Goal: Communication & Community: Answer question/provide support

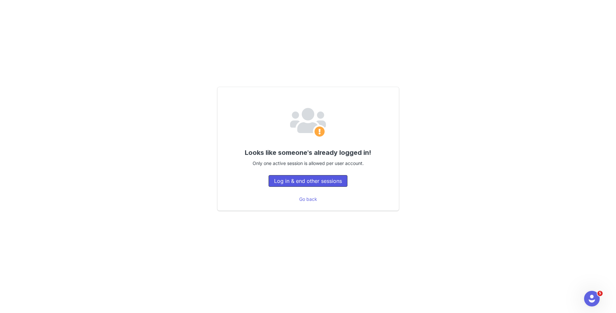
click at [304, 182] on button "Log in & end other sessions" at bounding box center [308, 181] width 79 height 12
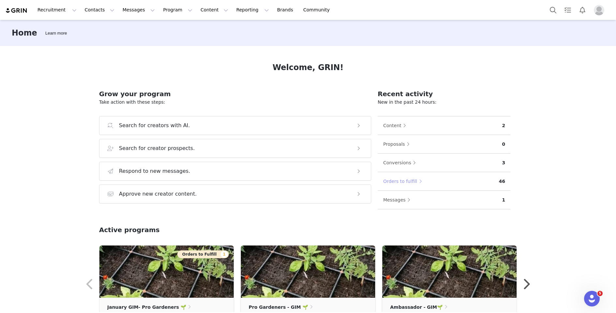
click at [392, 181] on button "Orders to fulfill" at bounding box center [404, 181] width 42 height 10
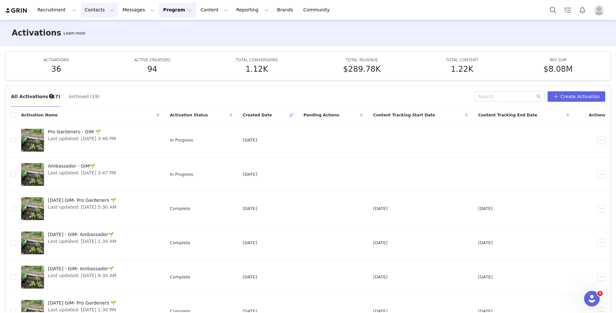
click at [90, 11] on button "Contacts Contacts" at bounding box center [99, 10] width 37 height 15
click at [97, 29] on p "Creators" at bounding box center [92, 28] width 20 height 7
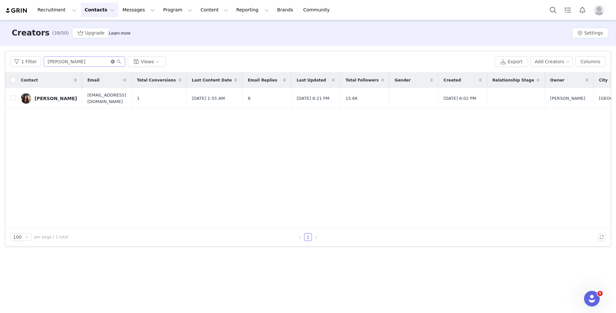
click at [111, 61] on icon "icon: close-circle" at bounding box center [113, 62] width 4 height 4
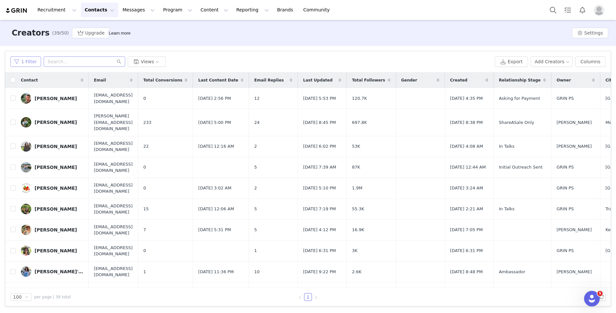
click at [23, 61] on button "1 Filter" at bounding box center [25, 61] width 31 height 10
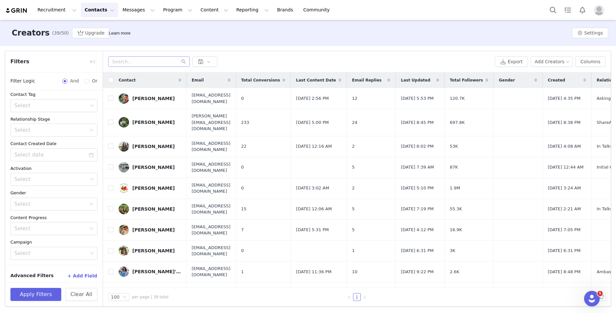
scroll to position [56, 0]
click at [53, 176] on div "Select" at bounding box center [50, 176] width 73 height 7
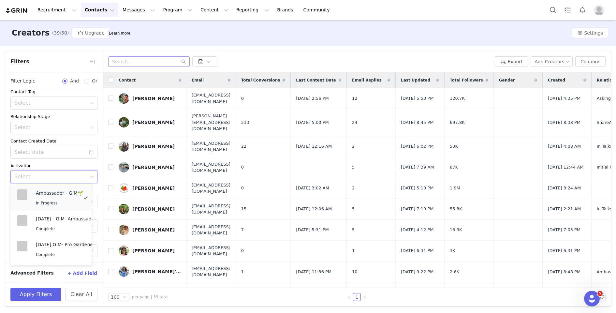
click at [49, 200] on div "In Progress" at bounding box center [59, 202] width 47 height 7
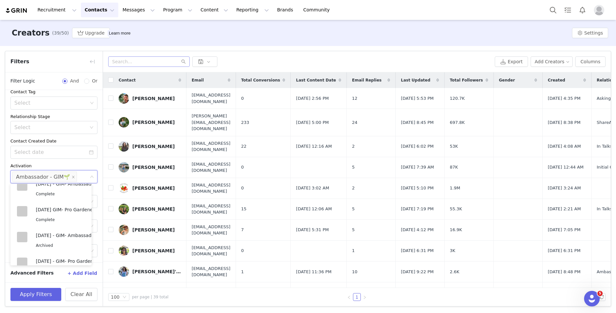
scroll to position [0, 0]
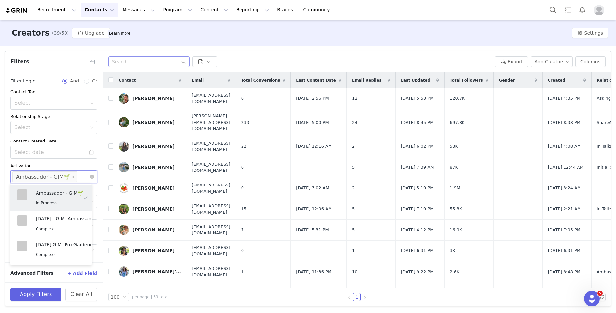
click at [72, 176] on icon "icon: close" at bounding box center [73, 176] width 3 height 3
click at [170, 9] on button "Program Program" at bounding box center [177, 10] width 37 height 15
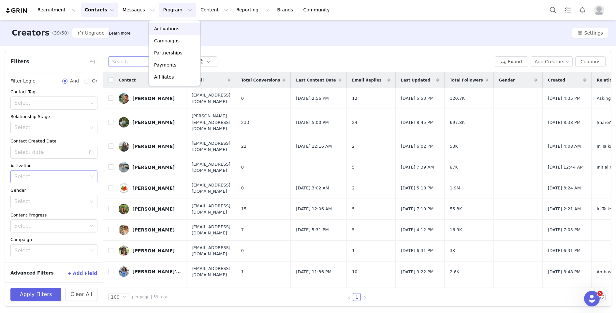
click at [166, 30] on p "Activations" at bounding box center [166, 28] width 25 height 7
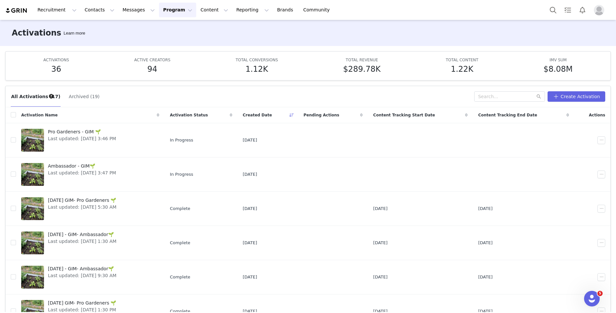
click at [177, 12] on button "Program Program" at bounding box center [177, 10] width 37 height 15
click at [93, 9] on button "Contacts Contacts" at bounding box center [99, 10] width 37 height 15
click at [91, 23] on link "Creators" at bounding box center [102, 29] width 52 height 12
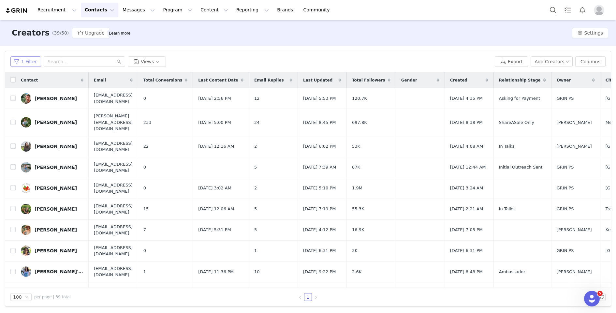
click at [30, 61] on button "1 Filter" at bounding box center [25, 61] width 31 height 10
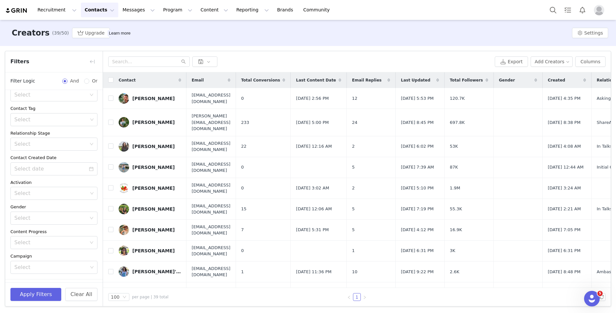
scroll to position [56, 0]
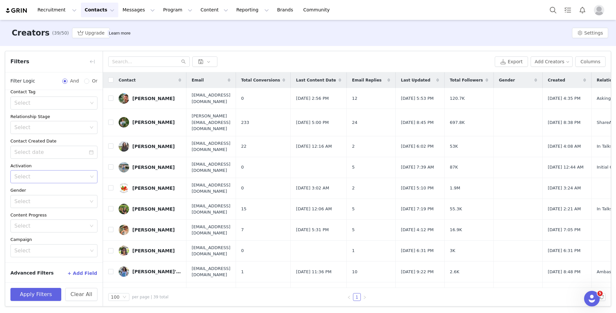
click at [41, 176] on div "Select" at bounding box center [50, 176] width 73 height 7
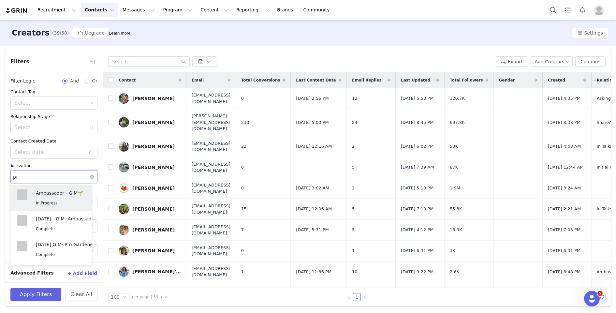
type input "pro"
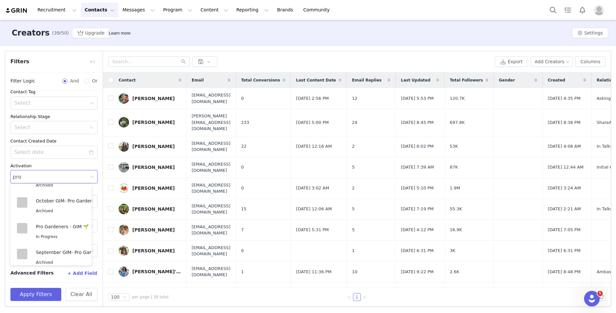
scroll to position [331, 0]
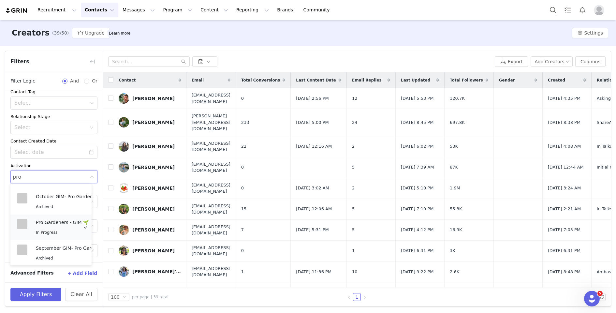
click at [47, 230] on span "In Progress" at bounding box center [47, 232] width 22 height 5
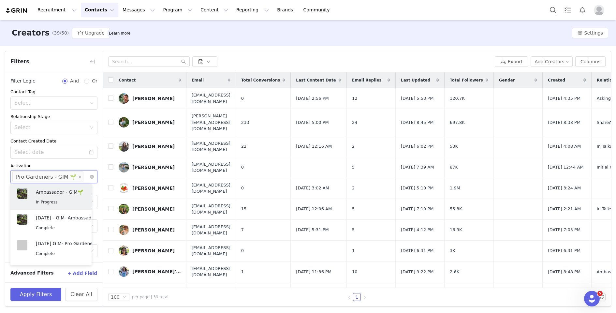
scroll to position [1, 0]
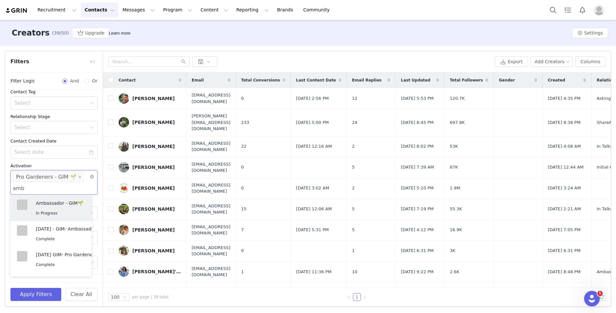
type input "amba"
click at [60, 204] on p "Ambassador - GIM🌱" at bounding box center [59, 203] width 47 height 7
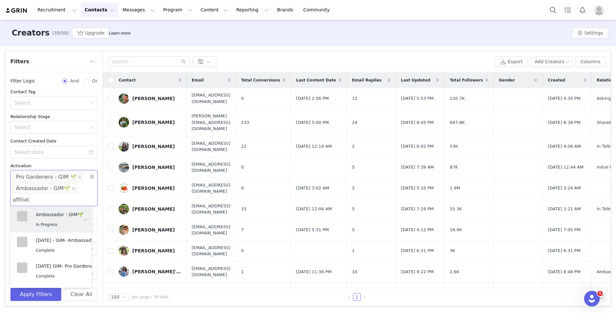
type input "affiliate"
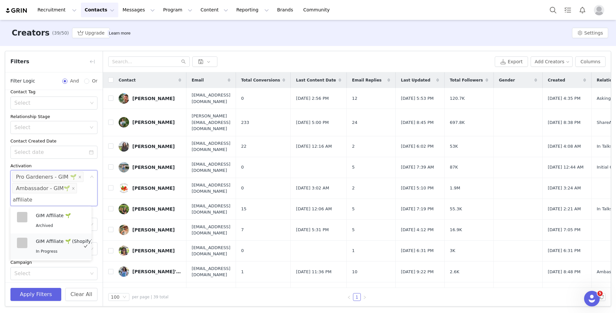
click at [58, 246] on div "GIM Affiliate 🌱 (Shopify) In Progress" at bounding box center [64, 246] width 57 height 17
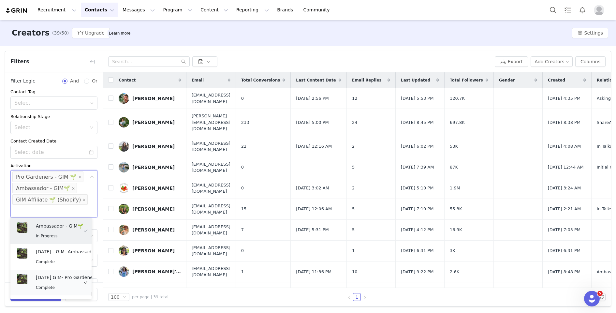
click at [50, 295] on li "[DATE] GIM- Pro Gardeners 🌱 Complete" at bounding box center [50, 283] width 81 height 26
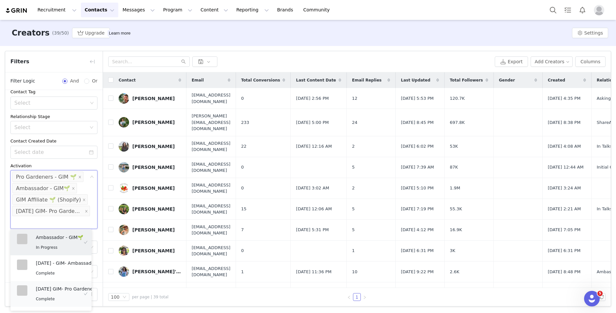
click at [61, 297] on div "Complete" at bounding box center [70, 298] width 68 height 7
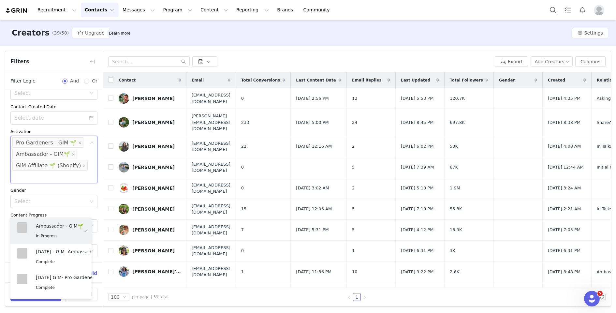
scroll to position [22, 0]
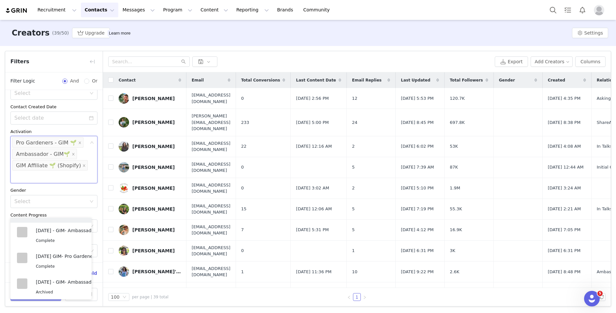
click at [54, 301] on button "Apply Filters" at bounding box center [35, 294] width 51 height 13
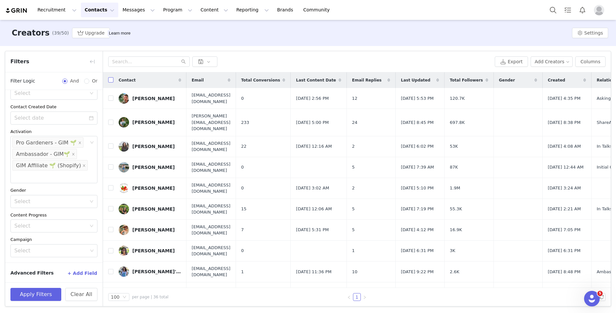
click at [111, 80] on input "checkbox" at bounding box center [110, 79] width 5 height 5
checkbox input "true"
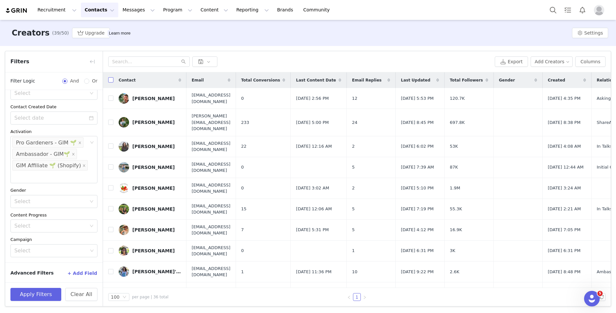
checkbox input "true"
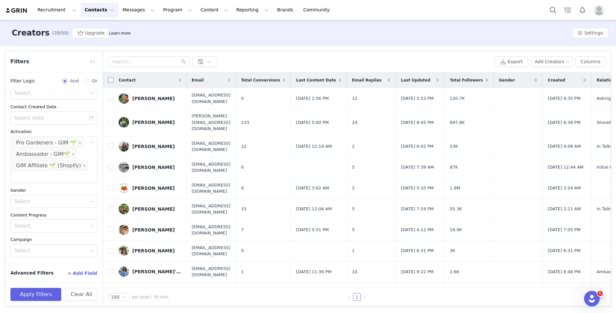
checkbox input "true"
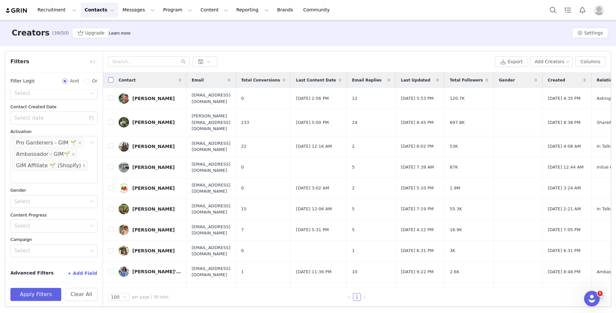
checkbox input "true"
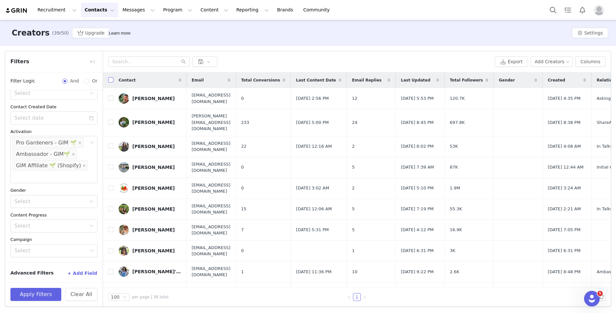
checkbox input "true"
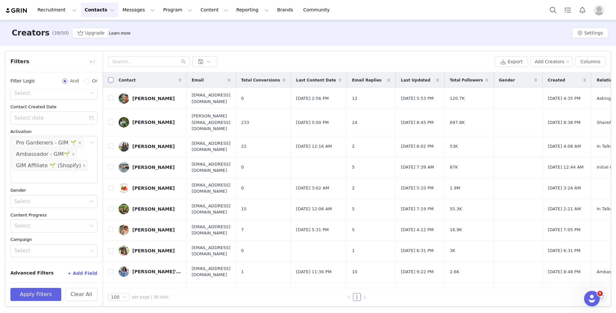
checkbox input "true"
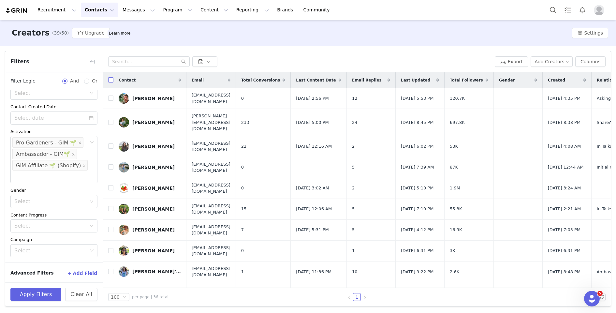
checkbox input "true"
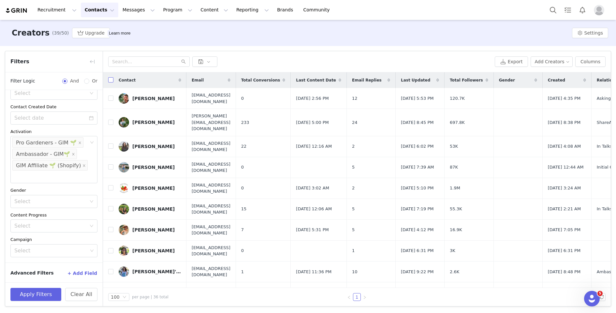
checkbox input "true"
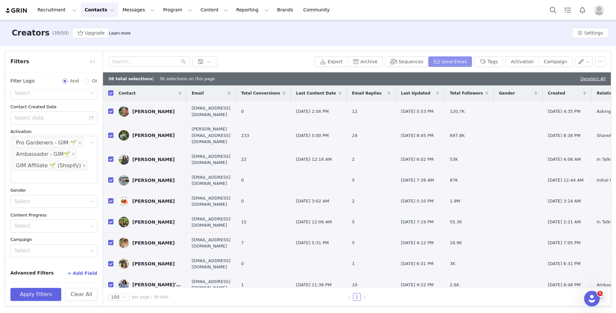
click at [455, 61] on button "Send Email" at bounding box center [450, 61] width 44 height 10
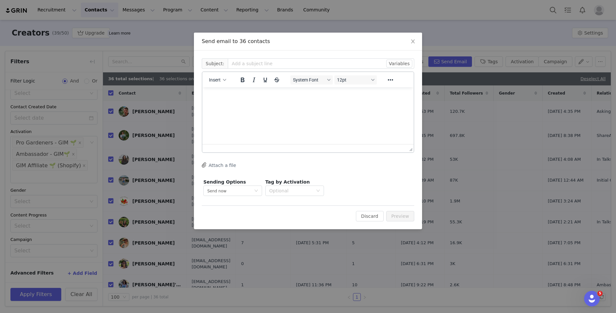
scroll to position [0, 0]
click at [227, 79] on div "button" at bounding box center [224, 79] width 5 height 3
click at [227, 91] on div "Insert Template" at bounding box center [241, 91] width 59 height 8
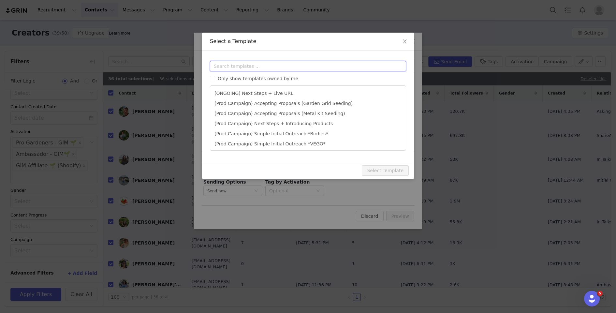
click at [251, 67] on input "text" at bounding box center [308, 66] width 196 height 10
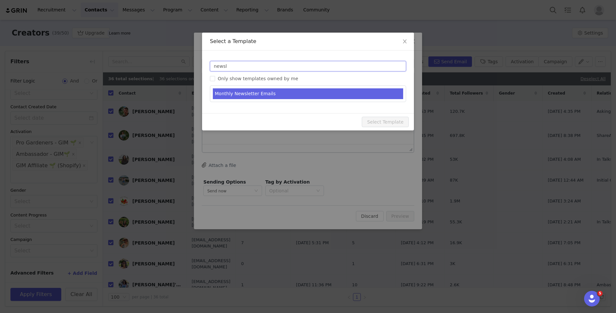
type input "newsl"
type input "GIM™ Ambassador Program Updates & Reccos"
click at [253, 94] on li "Monthly Newsletter Emails" at bounding box center [308, 93] width 190 height 11
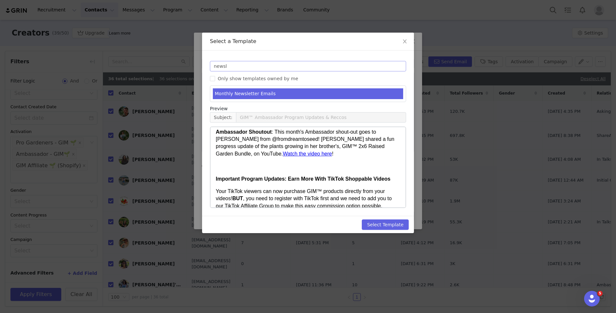
scroll to position [200, 0]
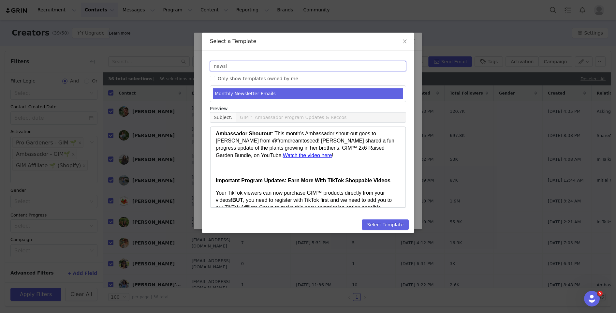
click at [236, 66] on input "newsl" at bounding box center [308, 66] width 196 height 10
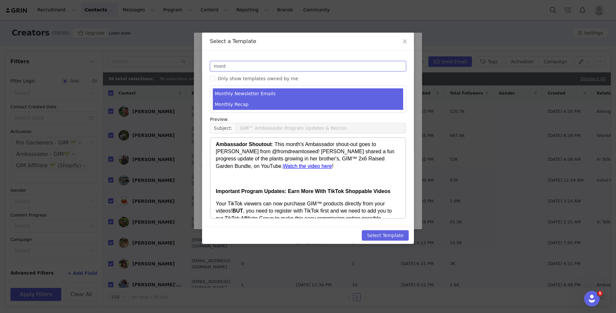
type input "mont"
click at [242, 105] on li "Monthly Recap" at bounding box center [308, 104] width 190 height 11
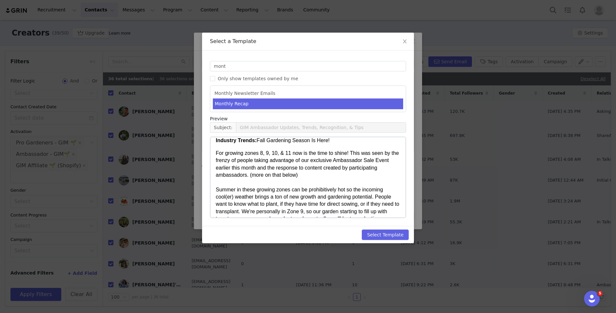
scroll to position [0, 0]
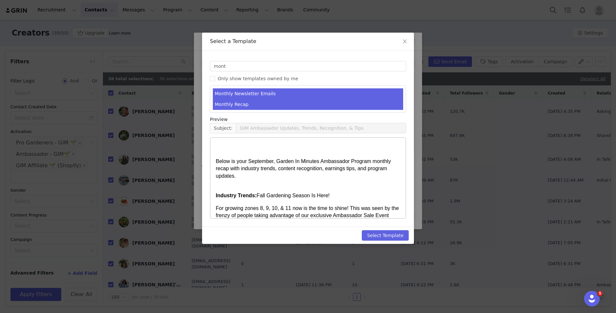
click at [248, 92] on li "Monthly Newsletter Emails" at bounding box center [308, 93] width 190 height 11
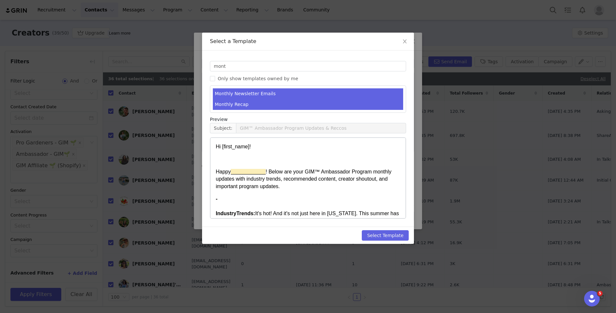
click at [246, 101] on li "Monthly Recap" at bounding box center [308, 104] width 190 height 11
type input "GIM Ambassador Updates, Trends, Recognition, & Tips"
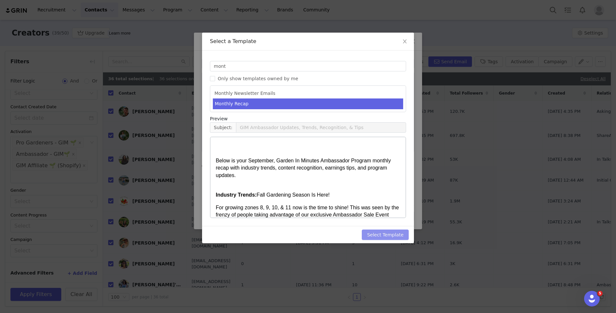
click at [374, 236] on button "Select Template" at bounding box center [385, 235] width 47 height 10
type input "GIM Ambassador Updates, Trends, Recognition, & Tips"
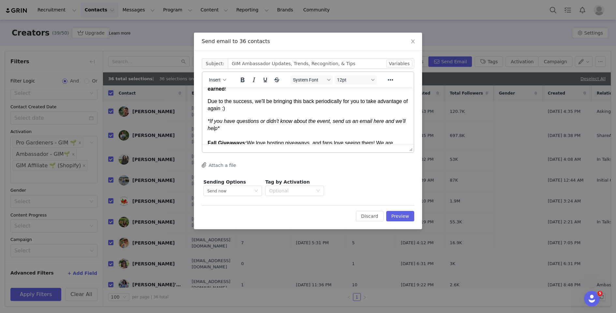
scroll to position [308, 0]
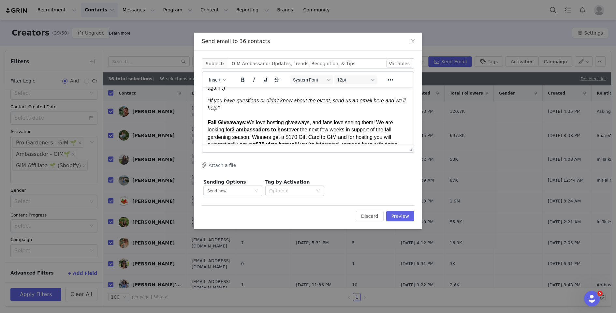
click at [313, 122] on p "*If you have questions or didn't know about the event, send us an email here an…" at bounding box center [308, 133] width 201 height 73
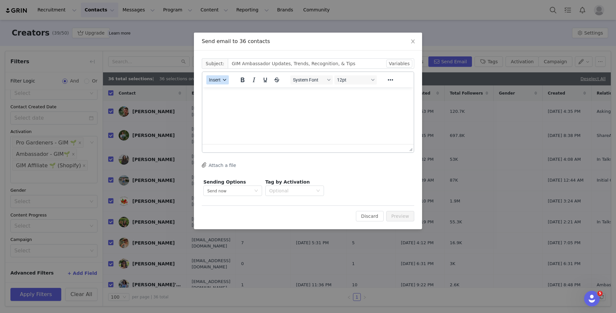
click at [219, 77] on button "Insert" at bounding box center [217, 79] width 22 height 9
click at [226, 91] on div "Insert Template" at bounding box center [241, 91] width 59 height 8
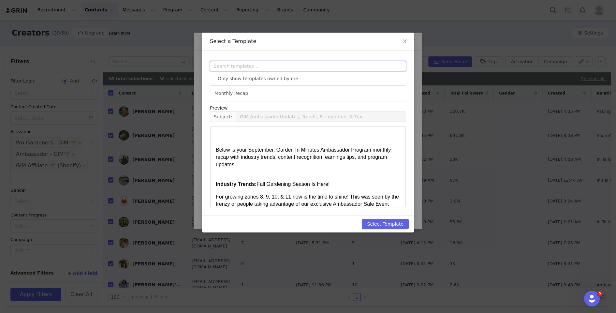
click at [244, 69] on input "text" at bounding box center [308, 66] width 196 height 10
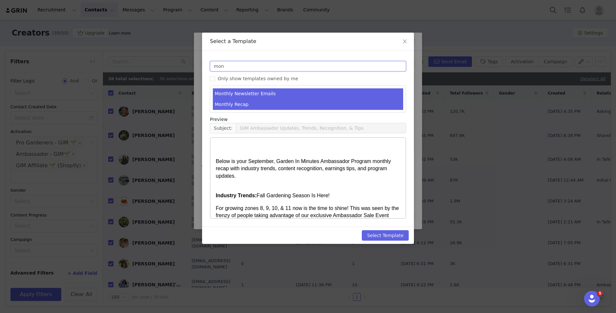
type input "mon"
click at [250, 92] on li "Monthly Newsletter Emails" at bounding box center [308, 93] width 190 height 11
type input "GIM™ Ambassador Program Updates & Reccos"
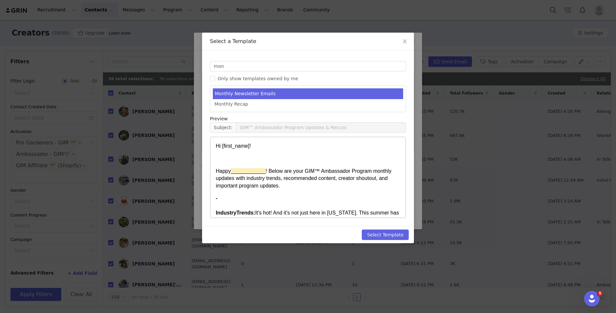
click at [383, 229] on div "Select Template" at bounding box center [308, 234] width 212 height 17
click at [383, 235] on button "Select Template" at bounding box center [385, 235] width 47 height 10
type input "GIM™ Ambassador Program Updates & Reccos"
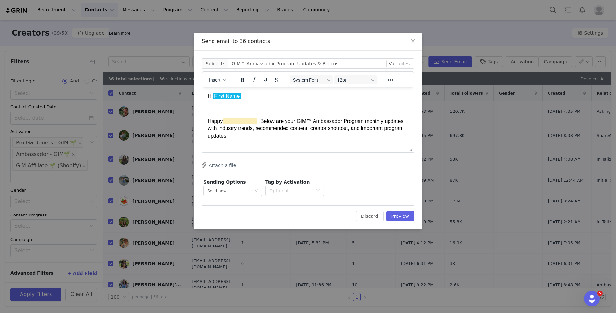
click at [208, 105] on p "Rich Text Area. Press ALT-0 for help." at bounding box center [308, 108] width 201 height 7
click at [210, 108] on p "Rich Text Area. Press ALT-0 for help." at bounding box center [308, 108] width 201 height 7
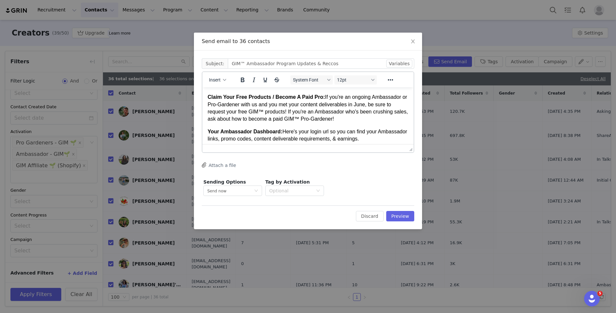
scroll to position [407, 0]
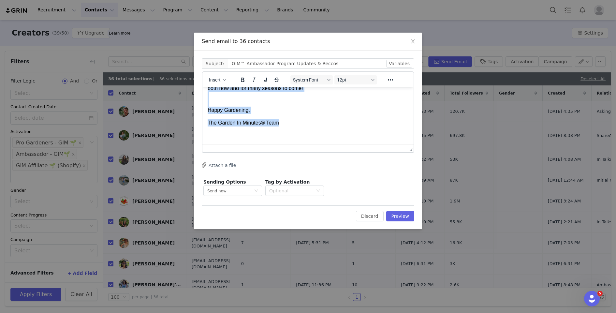
click at [283, 123] on p "The Garden In Minutes® Team" at bounding box center [308, 122] width 201 height 7
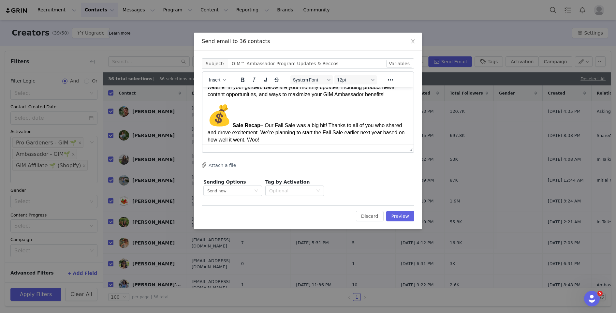
scroll to position [37, 0]
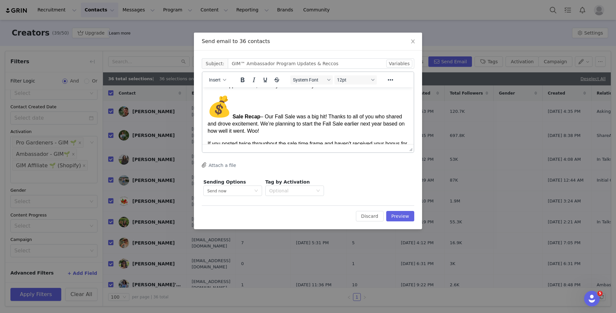
click at [216, 118] on img "💰" at bounding box center [219, 106] width 23 height 23
click at [397, 76] on div at bounding box center [390, 79] width 19 height 13
click at [393, 77] on icon "Reveal or hide additional toolbar items" at bounding box center [391, 80] width 8 height 8
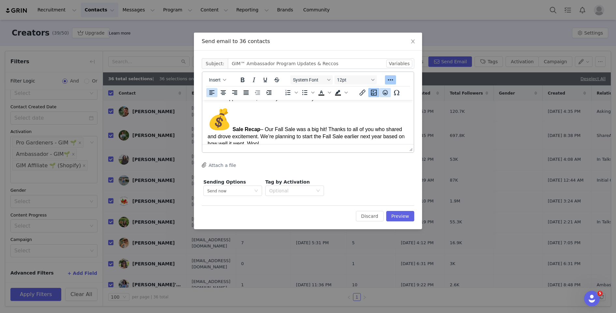
click at [385, 92] on icon "Emojis" at bounding box center [385, 93] width 8 height 8
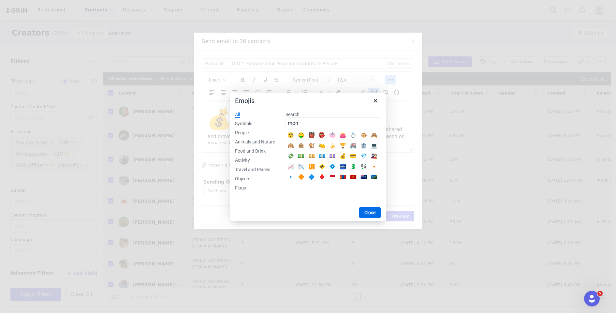
type input "mon"
click at [344, 159] on div "💰" at bounding box center [343, 157] width 8 height 8
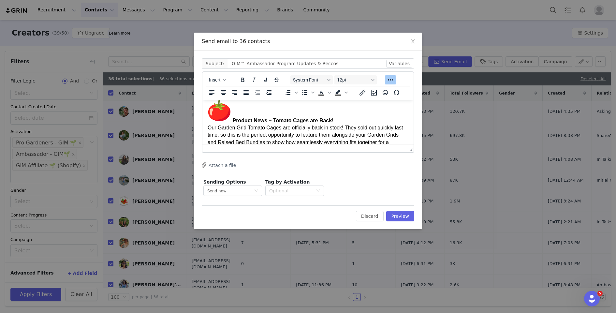
scroll to position [106, 0]
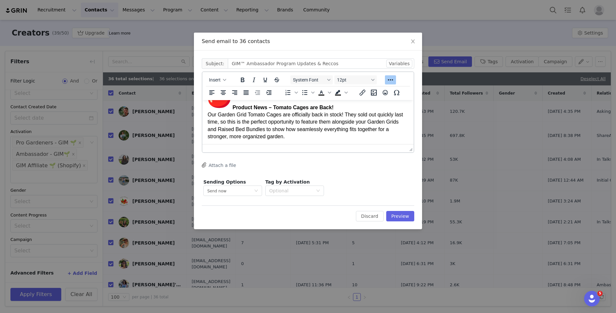
click at [224, 109] on img "🍅" at bounding box center [219, 97] width 23 height 23
click at [385, 92] on icon "Emojis" at bounding box center [385, 93] width 8 height 8
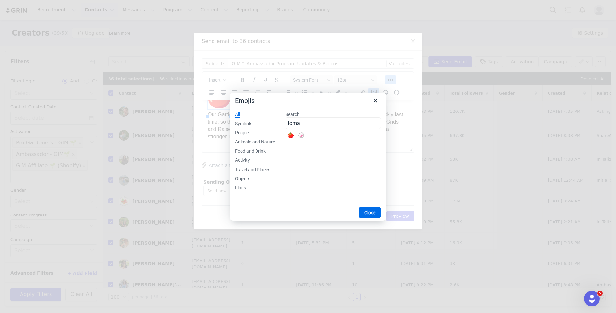
type input "toma"
click at [290, 136] on div "🍅" at bounding box center [291, 136] width 8 height 8
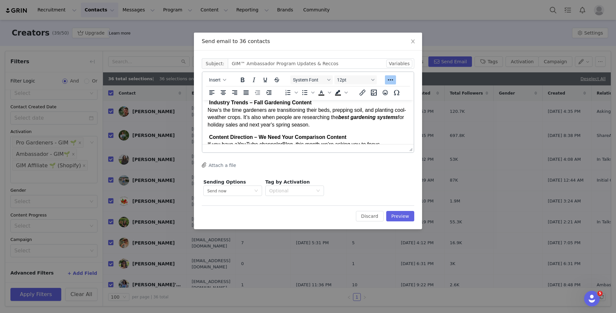
scroll to position [140, 0]
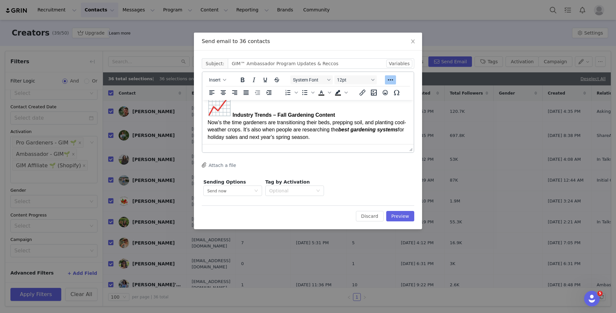
click at [222, 116] on img "📈" at bounding box center [219, 104] width 23 height 23
click at [384, 94] on icon "Emojis" at bounding box center [385, 93] width 8 height 8
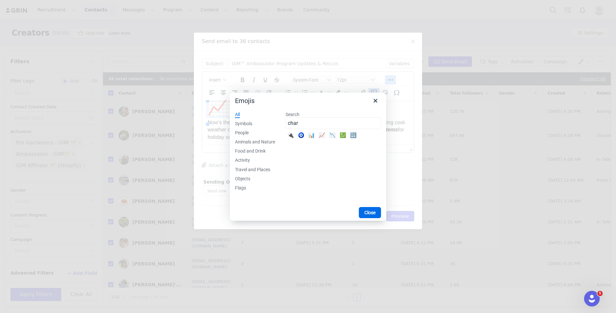
type input "char"
click at [321, 135] on div "📈" at bounding box center [322, 136] width 8 height 8
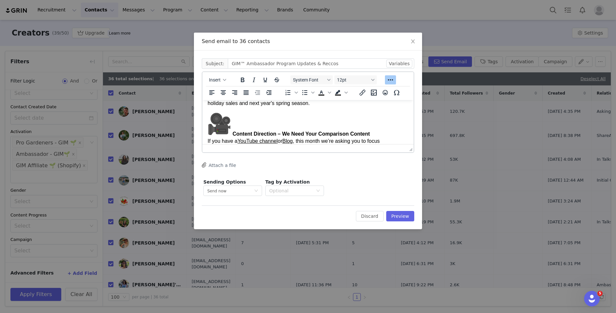
scroll to position [169, 0]
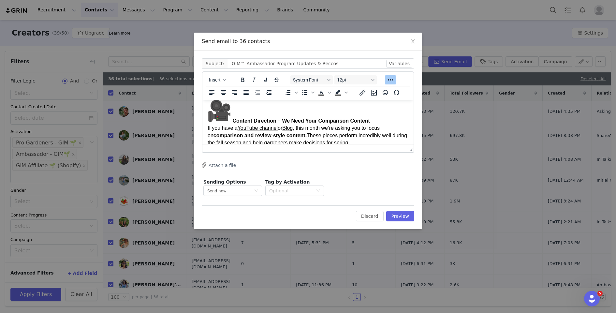
click at [222, 118] on img "🎥" at bounding box center [219, 110] width 23 height 23
click at [383, 94] on icon "Emojis" at bounding box center [385, 92] width 5 height 5
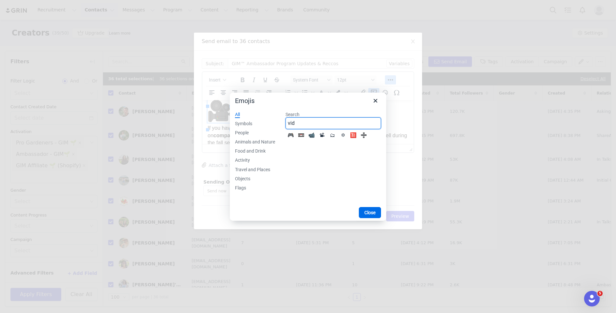
click at [308, 122] on input "vid" at bounding box center [334, 123] width 96 height 12
type input "camer"
click at [333, 134] on div "🎥" at bounding box center [333, 136] width 8 height 8
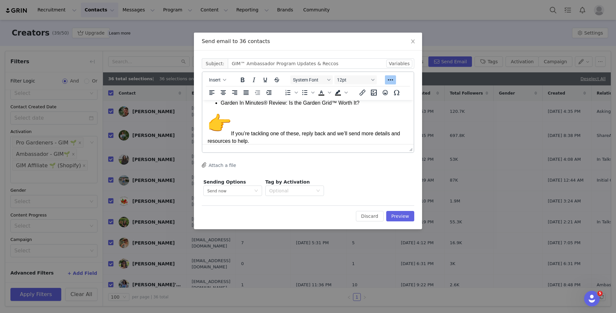
scroll to position [260, 0]
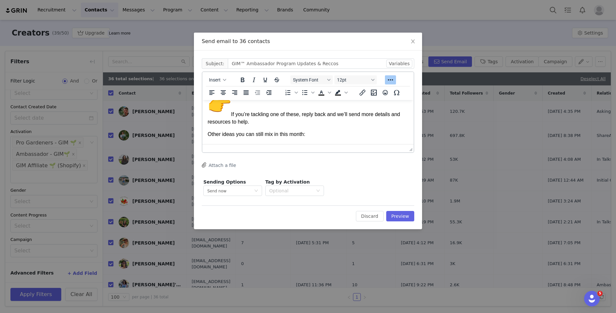
click at [222, 111] on img "👉" at bounding box center [219, 104] width 23 height 23
click at [382, 94] on icon "Emojis" at bounding box center [385, 93] width 8 height 8
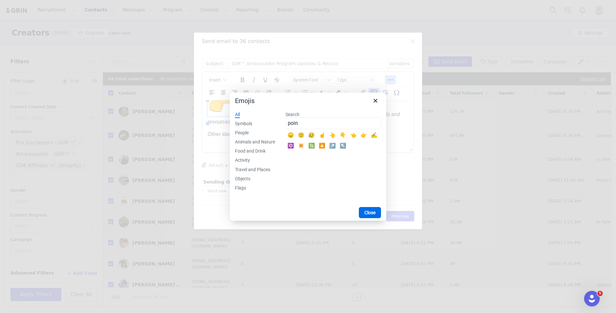
type input "poin"
click at [365, 136] on div "👉" at bounding box center [364, 136] width 8 height 8
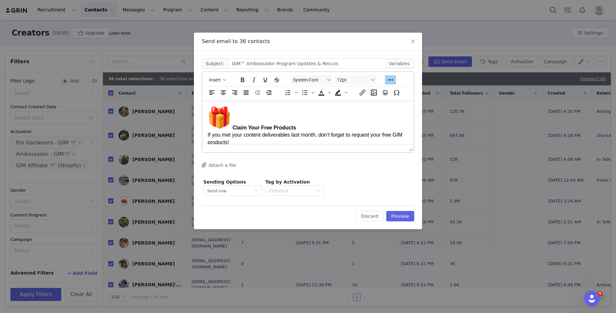
scroll to position [327, 0]
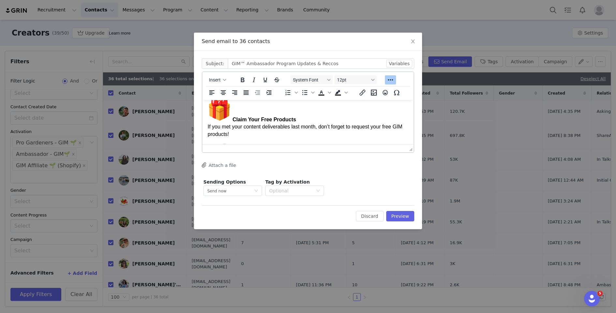
click at [220, 115] on img "🎁" at bounding box center [219, 109] width 23 height 23
click at [384, 91] on icon "Emojis" at bounding box center [385, 93] width 8 height 8
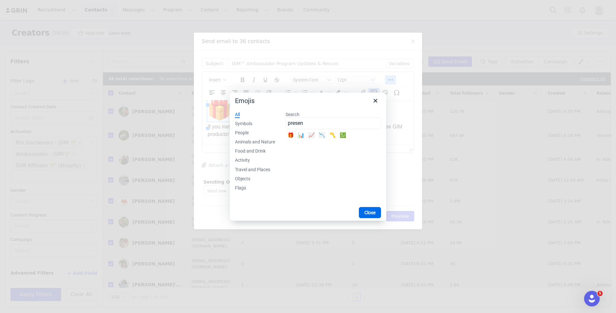
type input "presen"
click at [290, 136] on div "🎁" at bounding box center [291, 136] width 8 height 8
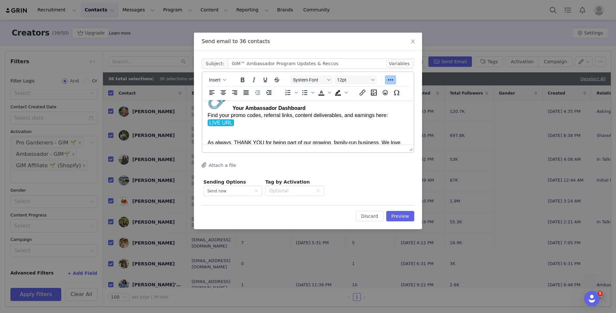
scroll to position [370, 0]
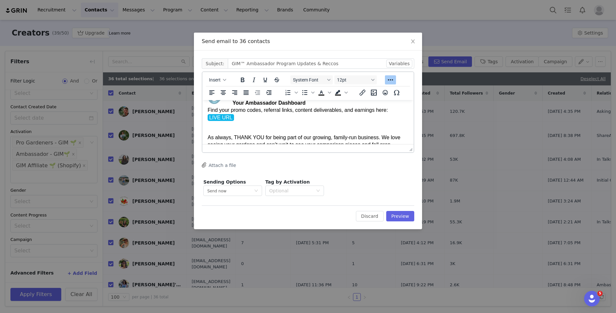
click at [217, 105] on img "🔗" at bounding box center [219, 92] width 23 height 23
click at [384, 95] on icon "Emojis" at bounding box center [385, 92] width 5 height 5
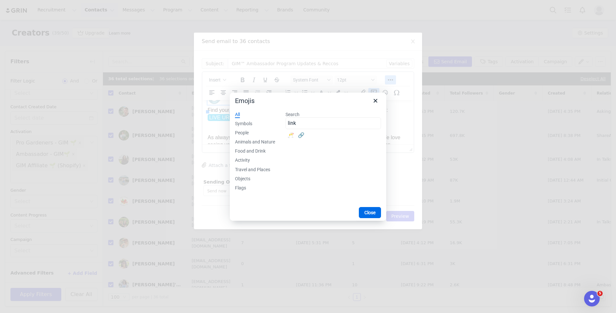
type input "link"
click at [306, 133] on div "🔗" at bounding box center [301, 135] width 10 height 10
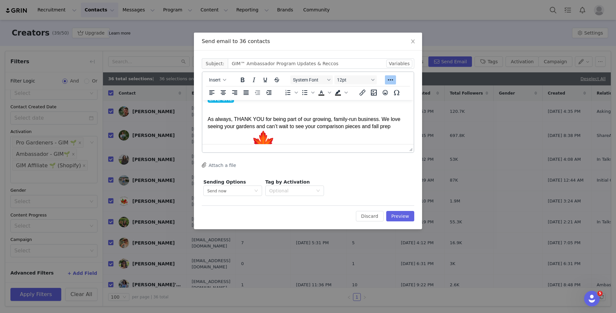
scroll to position [341, 0]
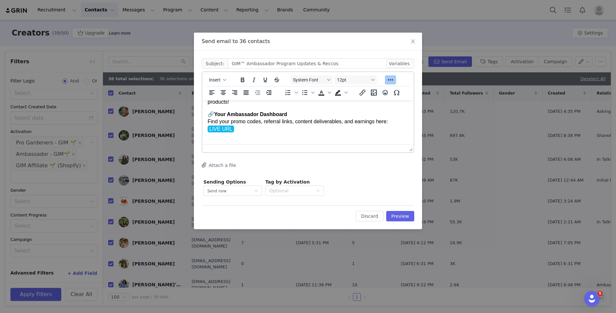
click at [221, 132] on span "LIVE URL" at bounding box center [221, 129] width 26 height 7
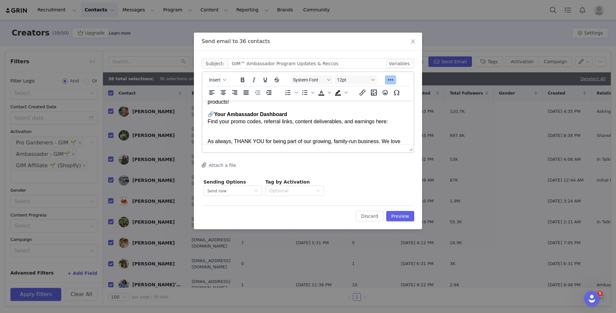
click at [220, 139] on p "As always, THANK YOU for being part of our growing, family-run business. We lov…" at bounding box center [308, 155] width 201 height 48
click at [224, 80] on icon "button" at bounding box center [224, 80] width 3 height 2
click at [232, 98] on div "Insert Variable" at bounding box center [241, 101] width 59 height 8
select select
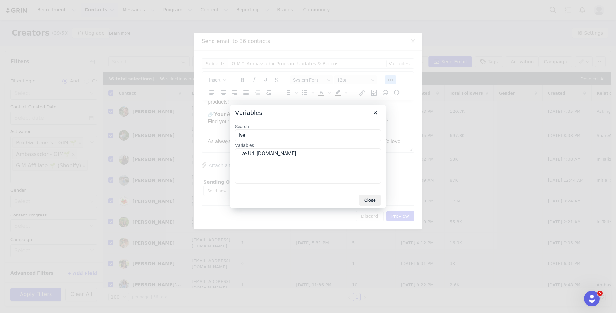
type input "live"
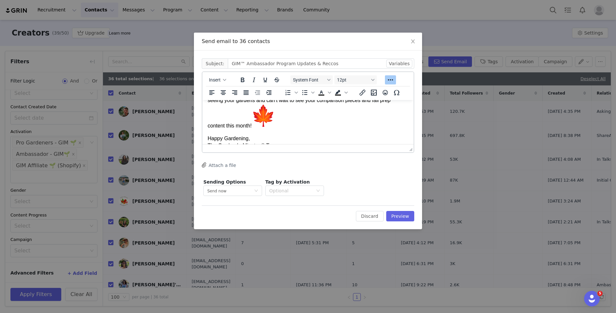
scroll to position [396, 0]
click at [275, 128] on img "🍁" at bounding box center [263, 115] width 23 height 23
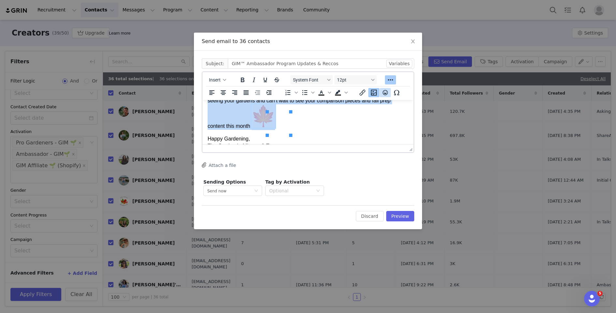
click at [383, 92] on icon "Emojis" at bounding box center [385, 93] width 8 height 8
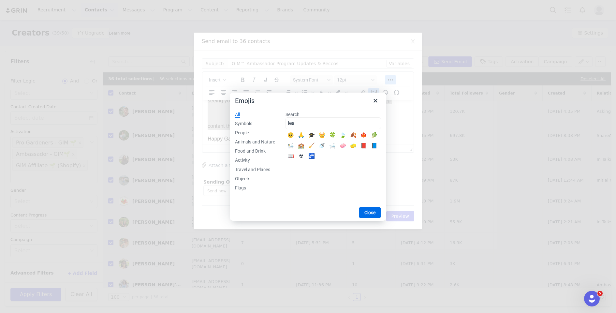
type input "lea"
click at [364, 135] on div "🍁" at bounding box center [364, 136] width 8 height 8
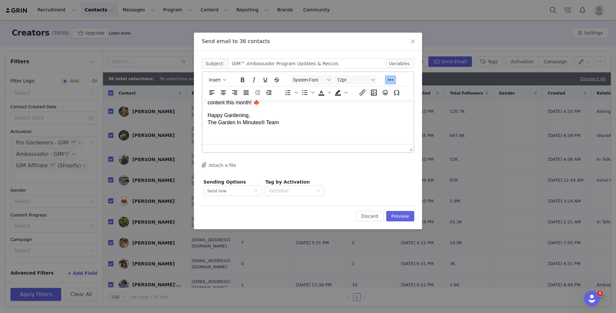
scroll to position [409, 0]
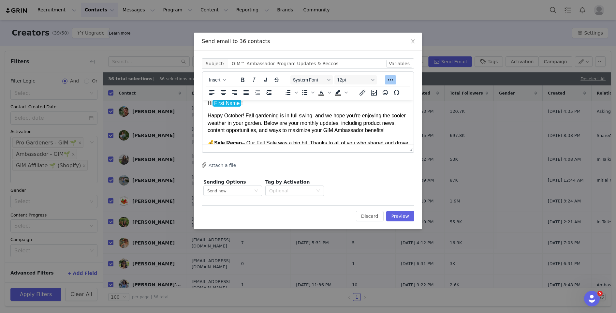
scroll to position [0, 0]
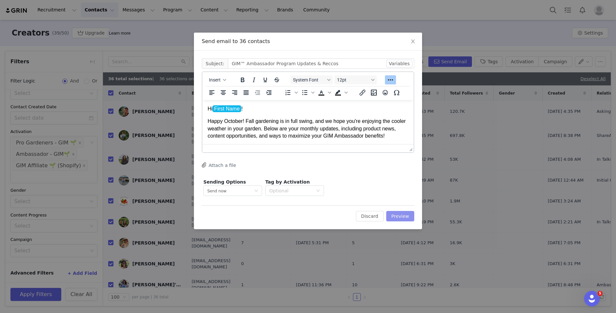
click at [396, 213] on button "Preview" at bounding box center [400, 216] width 28 height 10
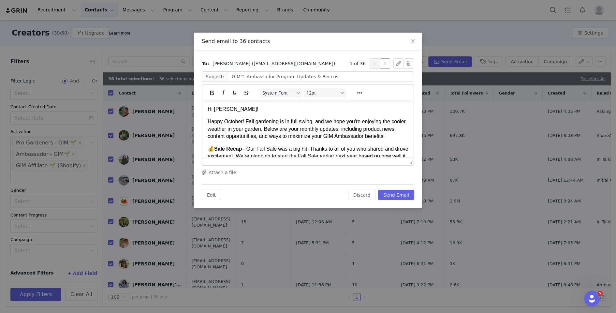
click at [385, 64] on button "button" at bounding box center [385, 63] width 10 height 10
click at [386, 64] on button "button" at bounding box center [385, 63] width 10 height 10
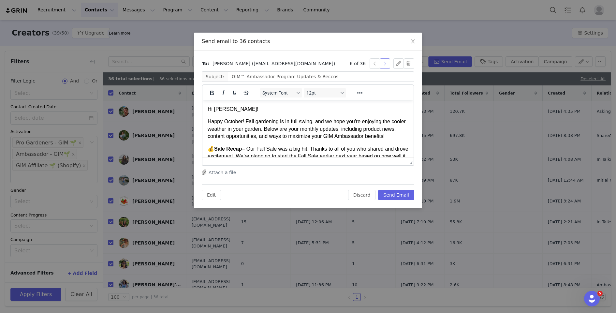
click at [386, 64] on button "button" at bounding box center [385, 63] width 10 height 10
click at [387, 64] on button "button" at bounding box center [385, 63] width 10 height 10
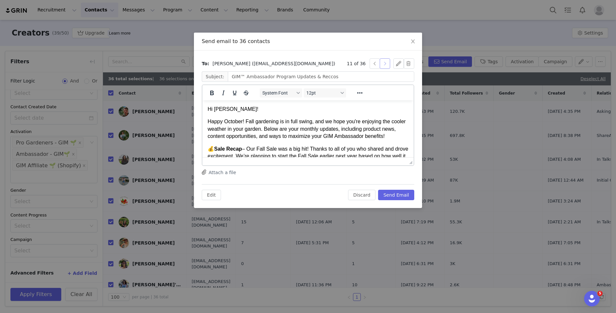
click at [387, 64] on button "button" at bounding box center [385, 63] width 10 height 10
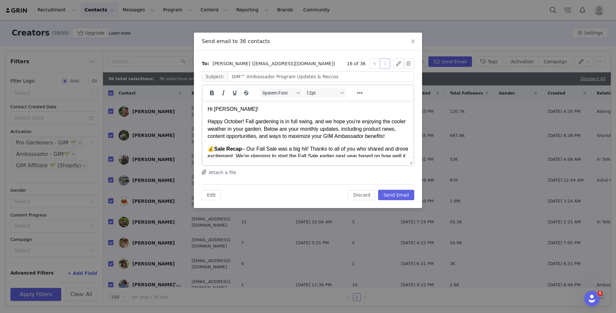
click at [387, 64] on button "button" at bounding box center [385, 63] width 10 height 10
click at [386, 64] on button "button" at bounding box center [385, 63] width 10 height 10
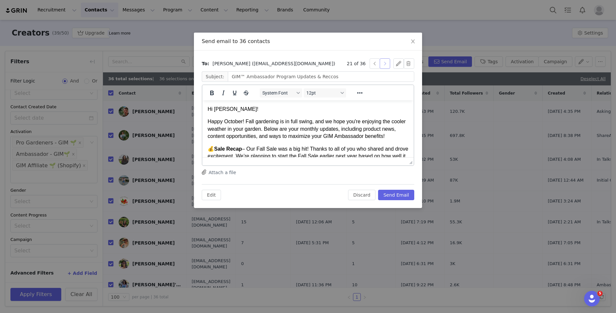
click at [386, 64] on button "button" at bounding box center [385, 63] width 10 height 10
click at [384, 64] on button "button" at bounding box center [385, 63] width 10 height 10
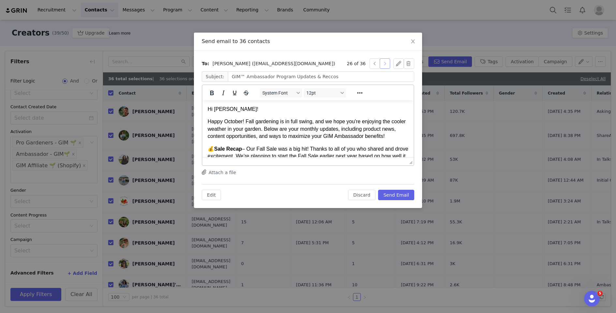
click at [384, 64] on button "button" at bounding box center [385, 63] width 10 height 10
click at [385, 64] on button "button" at bounding box center [385, 63] width 10 height 10
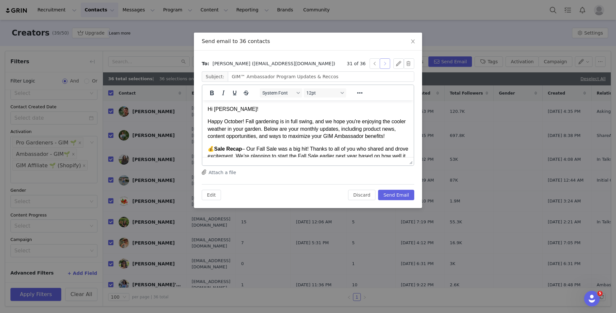
click at [385, 64] on button "button" at bounding box center [385, 63] width 10 height 10
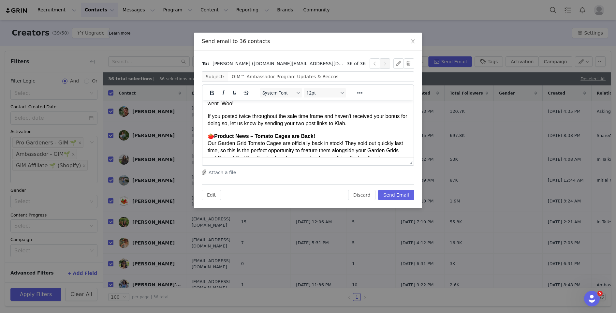
scroll to position [69, 0]
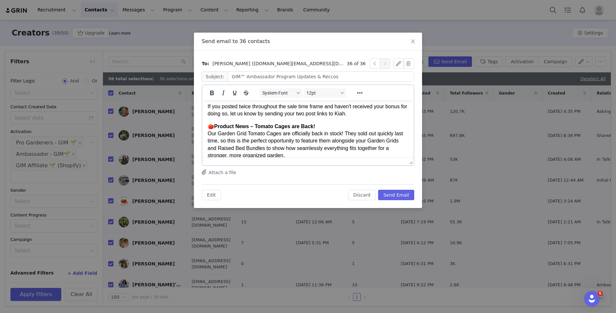
click at [351, 115] on p "If you posted twice throughout the sale time frame and haven't received your bo…" at bounding box center [308, 110] width 201 height 15
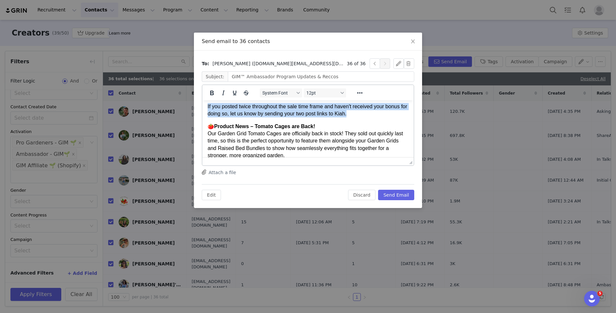
click at [351, 115] on p "If you posted twice throughout the sale time frame and haven't received your bo…" at bounding box center [308, 110] width 201 height 15
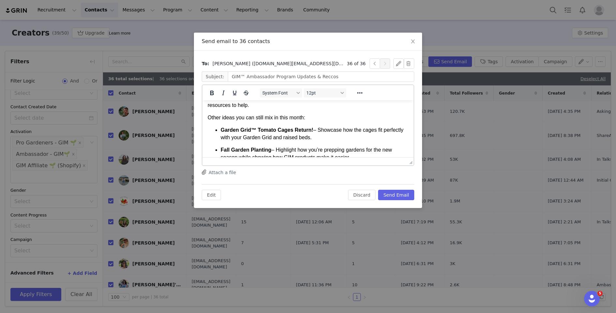
scroll to position [0, 0]
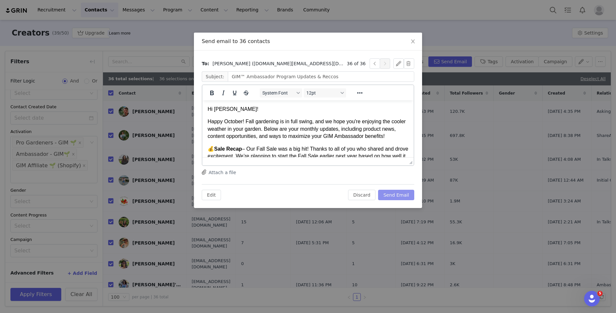
click at [402, 194] on button "Send Email" at bounding box center [396, 195] width 36 height 10
